Goal: Information Seeking & Learning: Check status

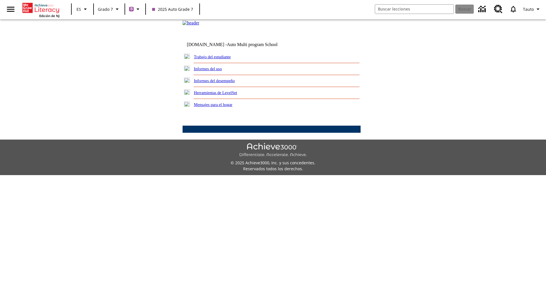
click at [222, 83] on link "Informes del desempeño" at bounding box center [214, 80] width 41 height 5
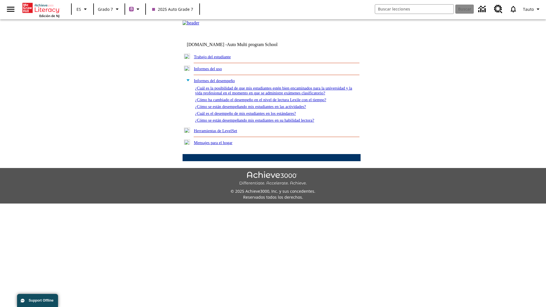
click at [265, 123] on link "¿Cómo se están desempeñando mis estudiantes en su habilidad lectora?" at bounding box center [254, 120] width 119 height 5
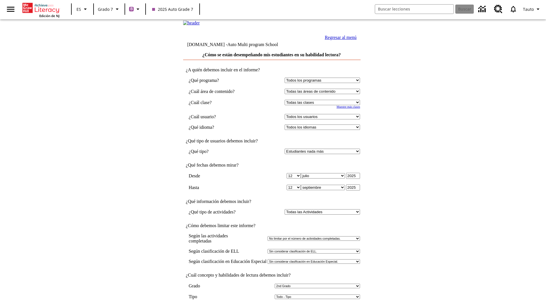
select select "2"
click at [272, 307] on input "Ver Informe" at bounding box center [271, 313] width 26 height 6
select select "2349292"
